Goal: Information Seeking & Learning: Learn about a topic

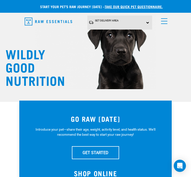
click at [164, 18] on span "menu" at bounding box center [164, 18] width 6 height 1
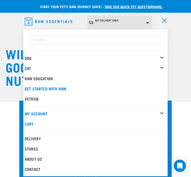
click at [162, 63] on div "Cat" at bounding box center [96, 68] width 143 height 10
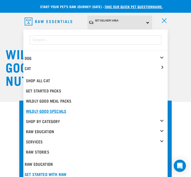
scroll to position [25, 0]
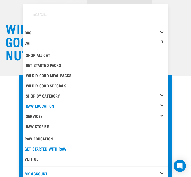
click at [159, 105] on link "Raw Education" at bounding box center [97, 106] width 142 height 10
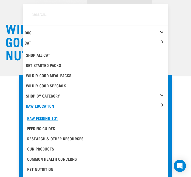
scroll to position [102, 0]
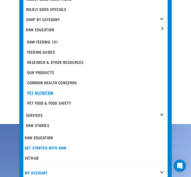
click at [48, 90] on div "Pet Nutrition" at bounding box center [95, 93] width 137 height 6
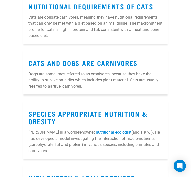
scroll to position [331, 0]
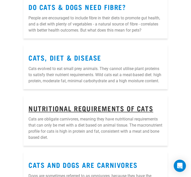
click at [81, 110] on link "Nutritional Requirements of Cats" at bounding box center [90, 108] width 125 height 4
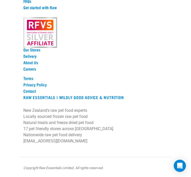
scroll to position [967, 0]
